Goal: Check status: Check status

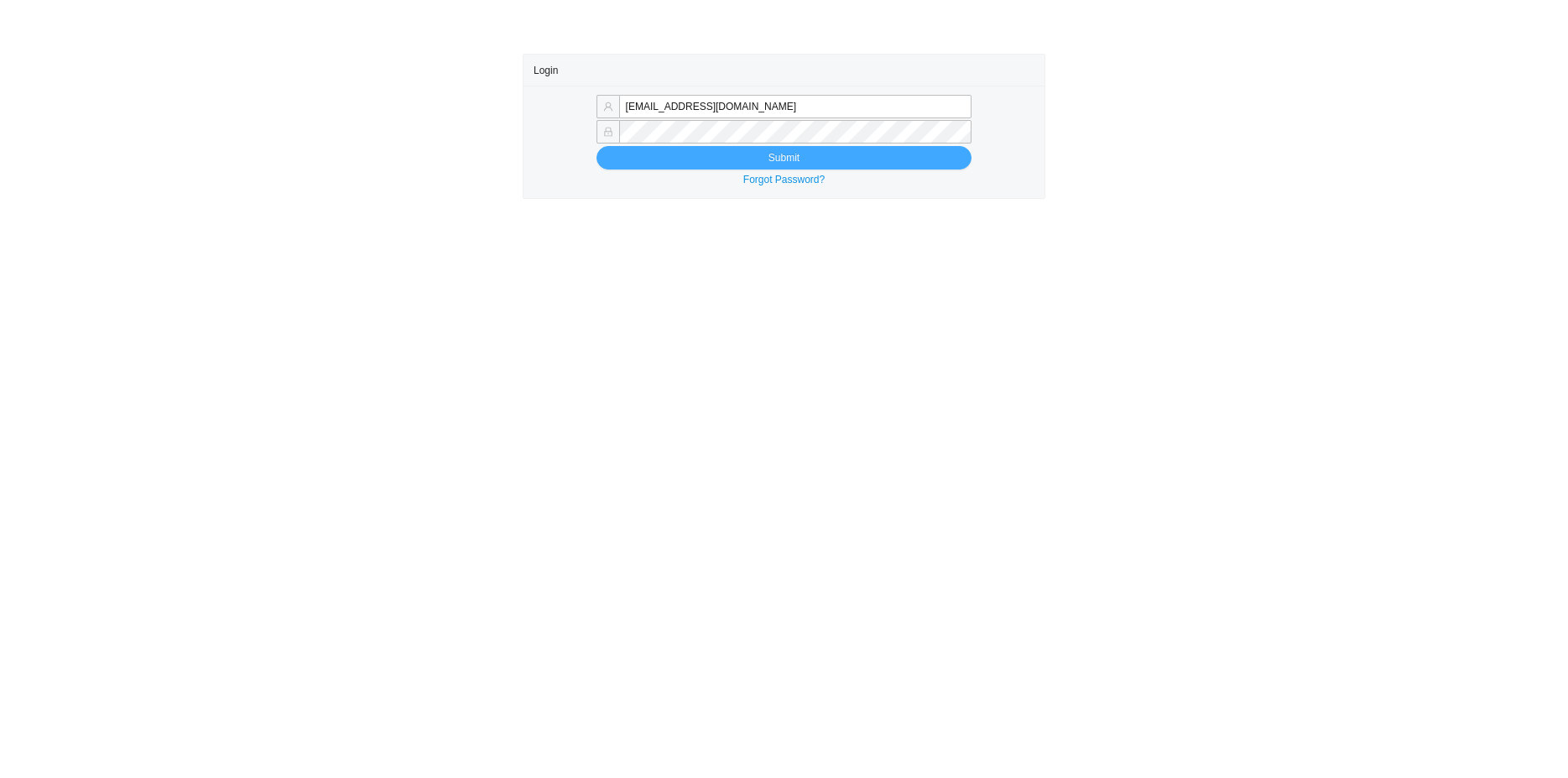
type input "zehavae@homeandstone.com"
click at [614, 164] on button "Submit" at bounding box center [784, 158] width 376 height 23
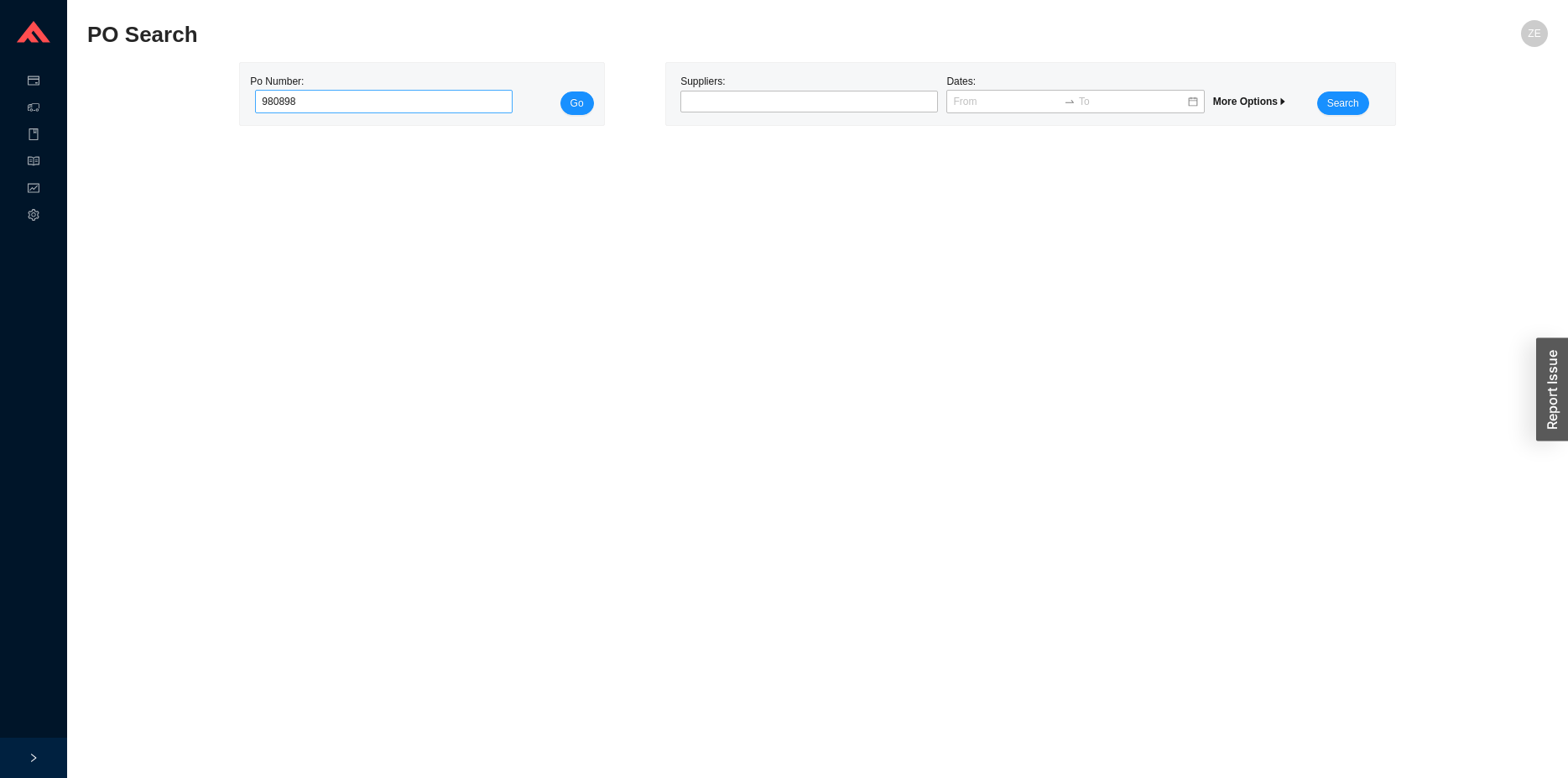
type input "980898"
click button "Go" at bounding box center [577, 103] width 34 height 23
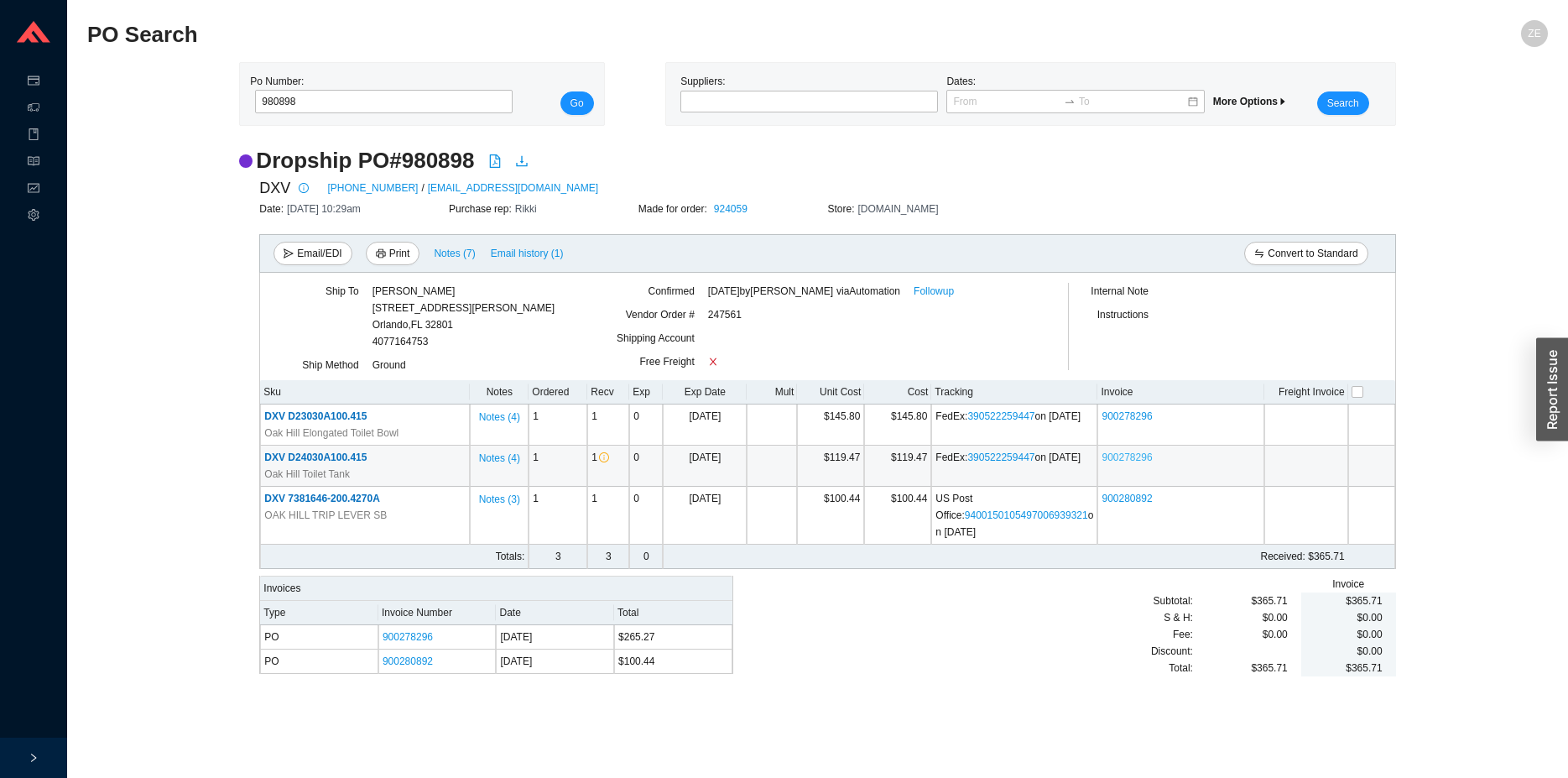
click at [1129, 455] on link "900278296" at bounding box center [1127, 457] width 50 height 11
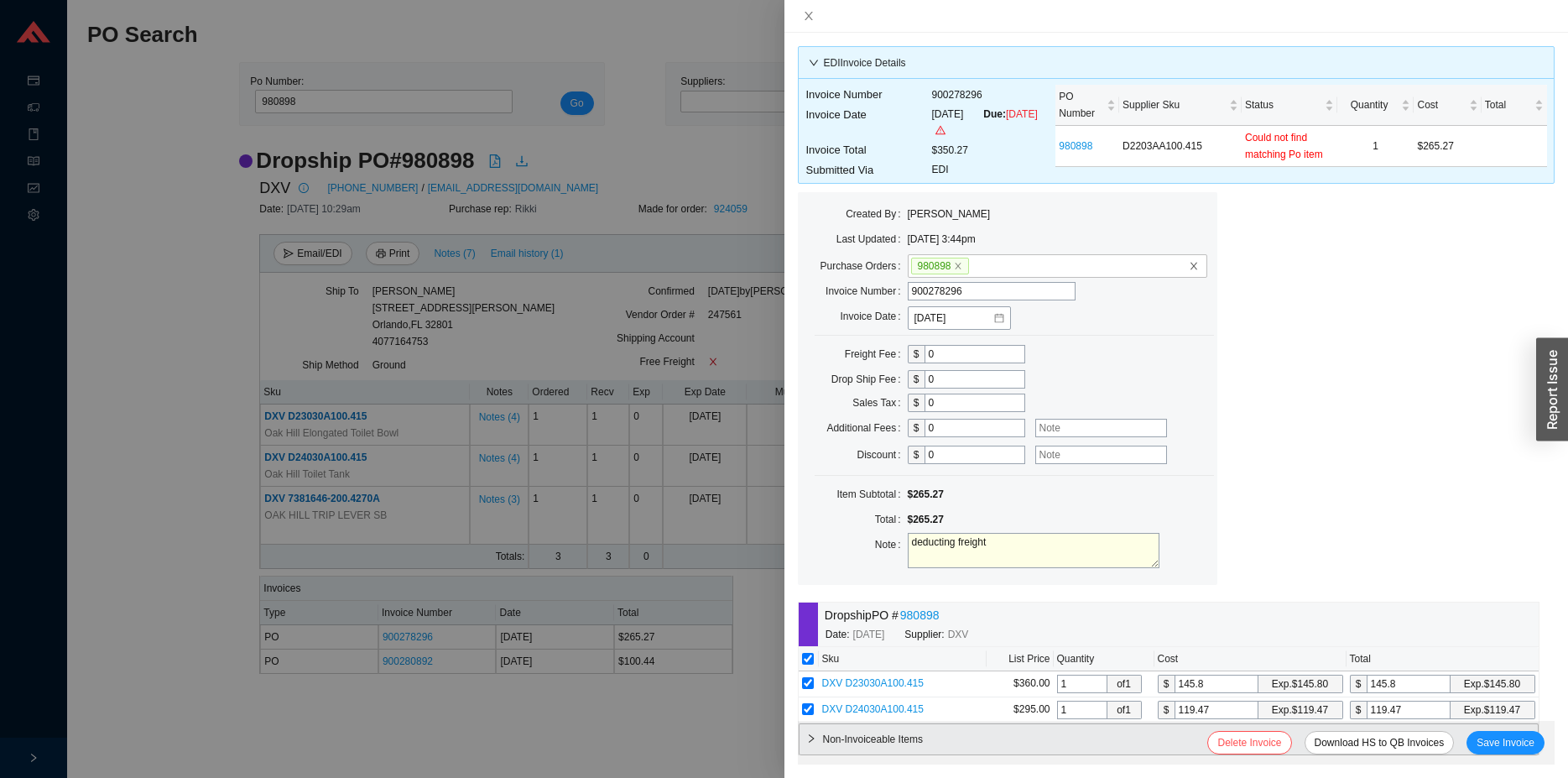
drag, startPoint x: 1012, startPoint y: 543, endPoint x: 1001, endPoint y: 523, distance: 22.8
click at [1011, 542] on textarea "deducting freight" at bounding box center [1033, 550] width 251 height 35
type textarea "deducting freight, deduct tank, cust. received 2 bowls and no tank."
click at [1507, 741] on span "Save Invoice" at bounding box center [1505, 742] width 58 height 17
click at [1509, 741] on span "Save Invoice" at bounding box center [1505, 742] width 58 height 17
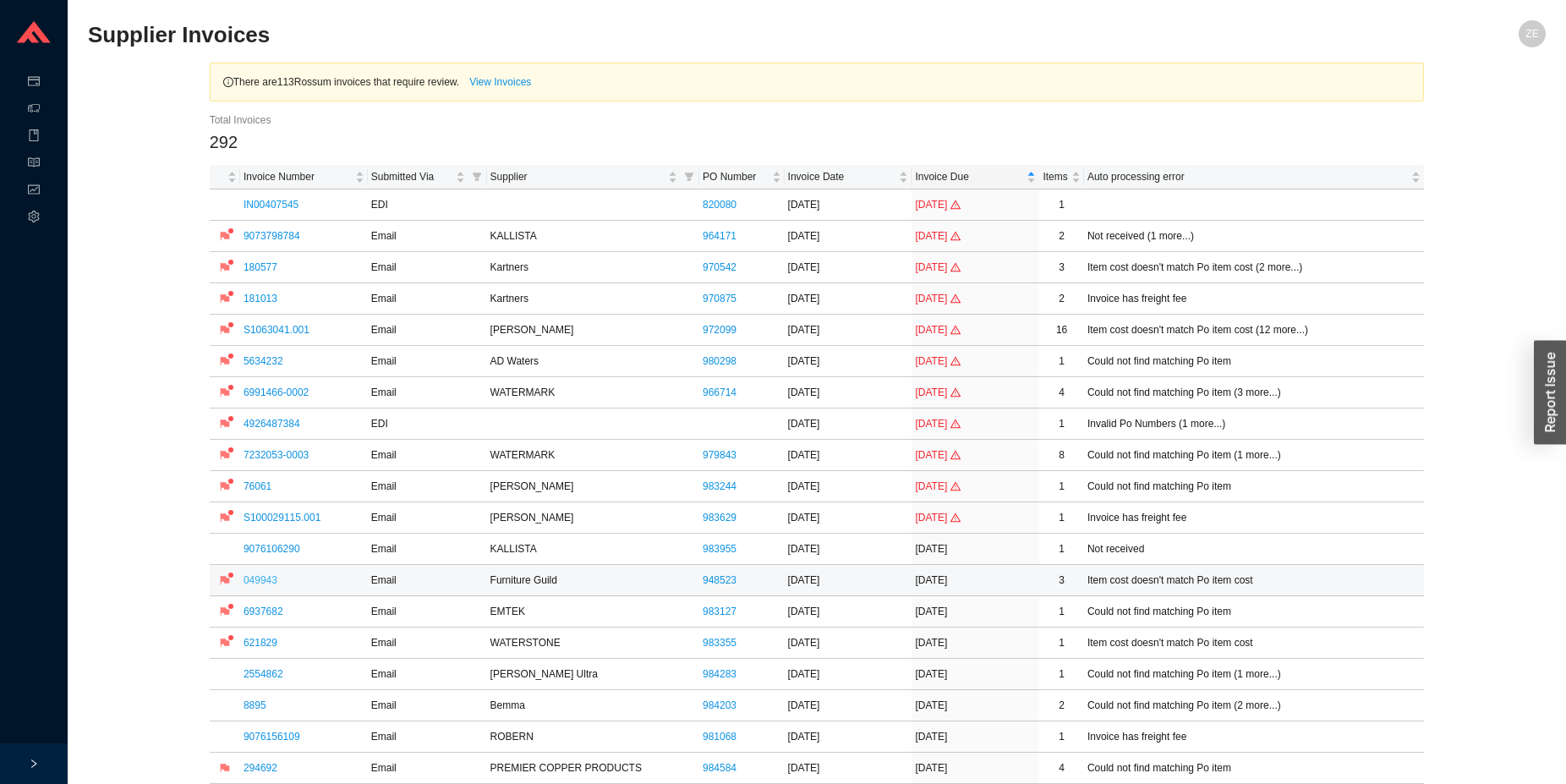
click at [247, 581] on link "049943" at bounding box center [261, 580] width 34 height 11
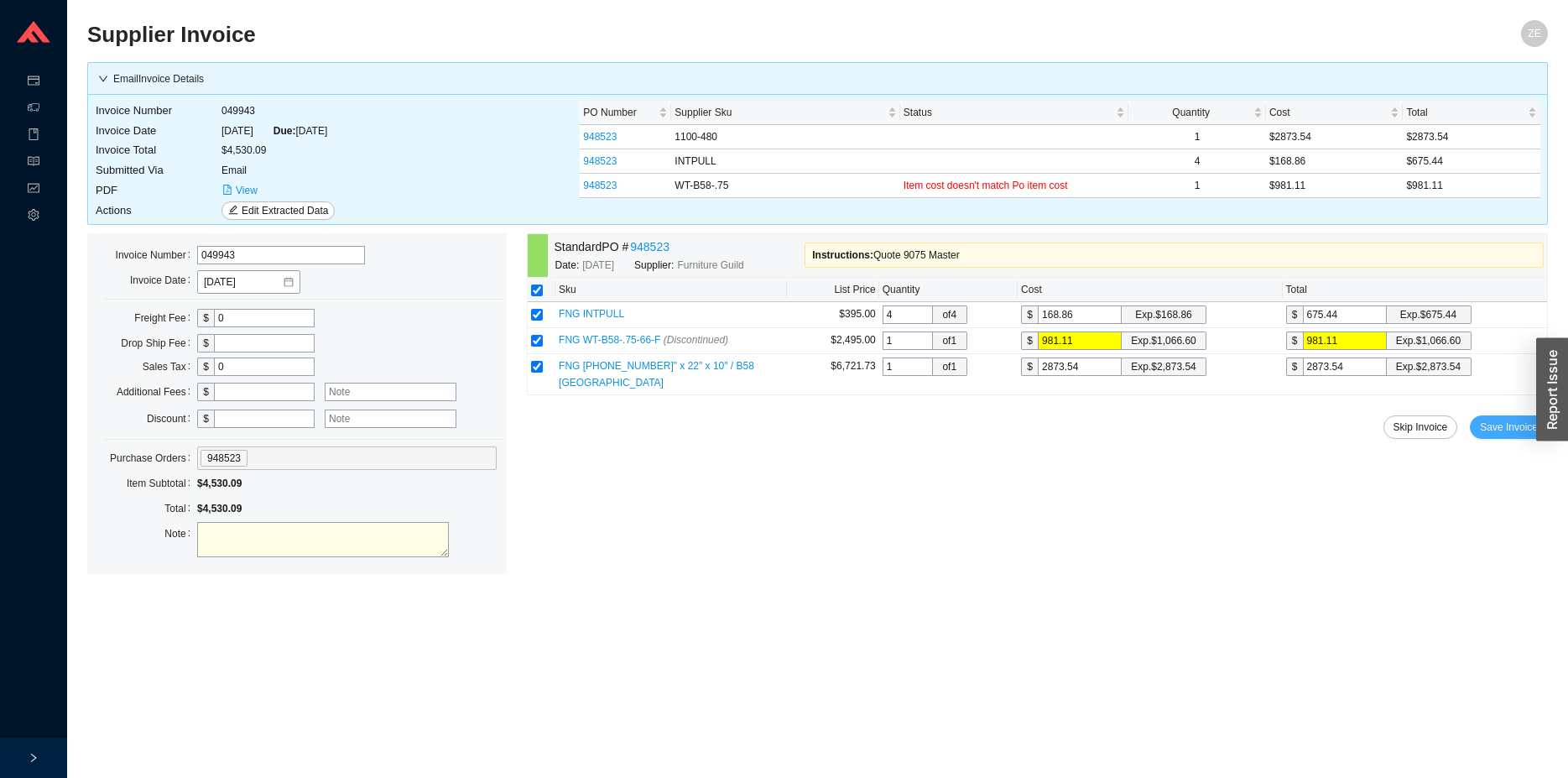
click at [1509, 434] on span "Save Invoice" at bounding box center [1509, 426] width 58 height 17
